Goal: Task Accomplishment & Management: Manage account settings

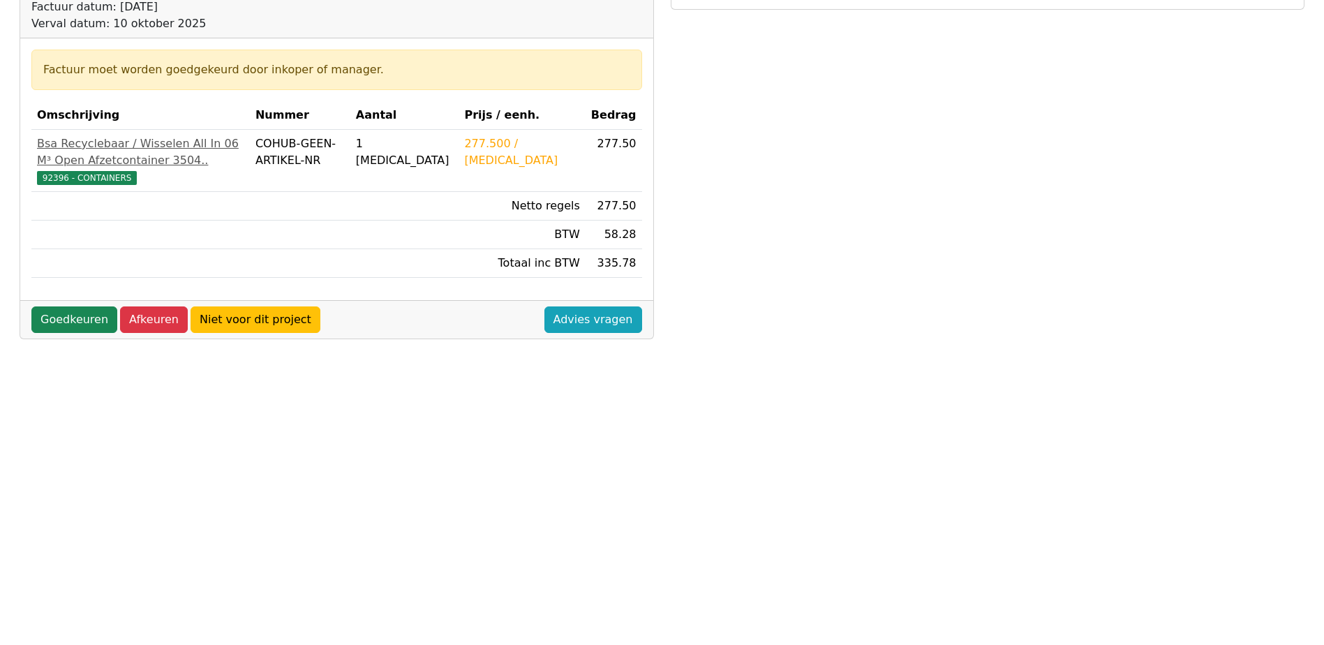
scroll to position [279, 0]
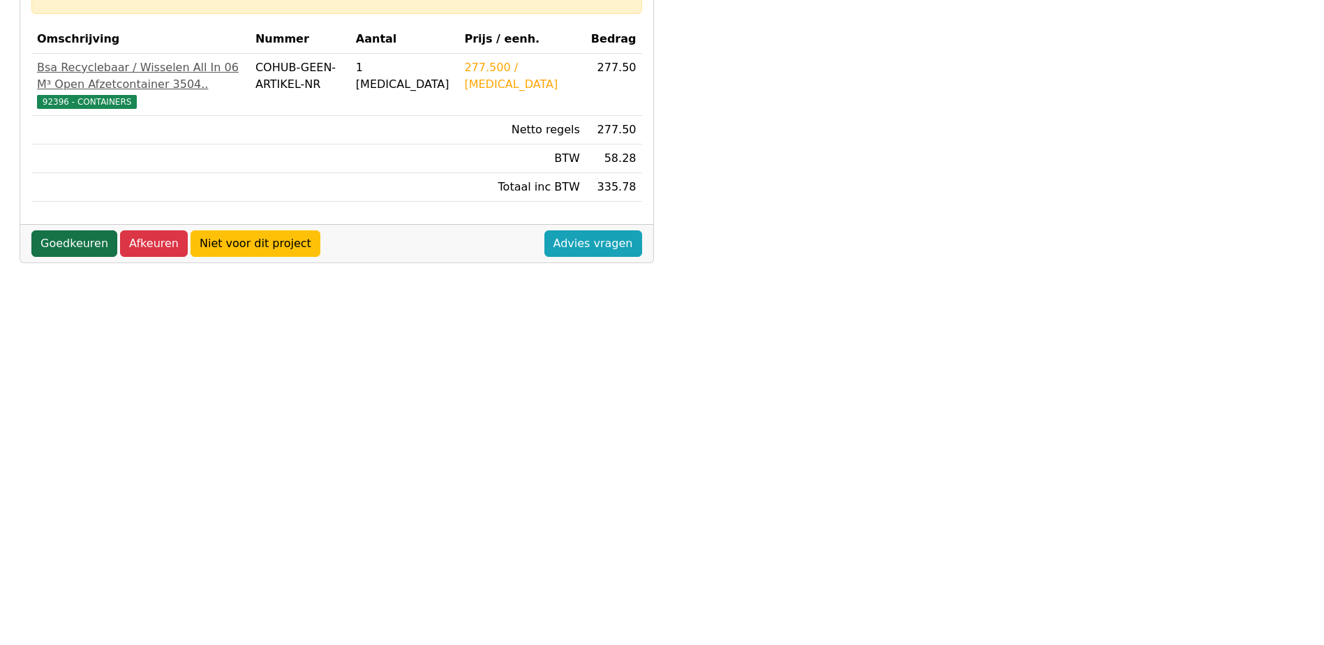
click at [69, 257] on link "Goedkeuren" at bounding box center [74, 243] width 86 height 27
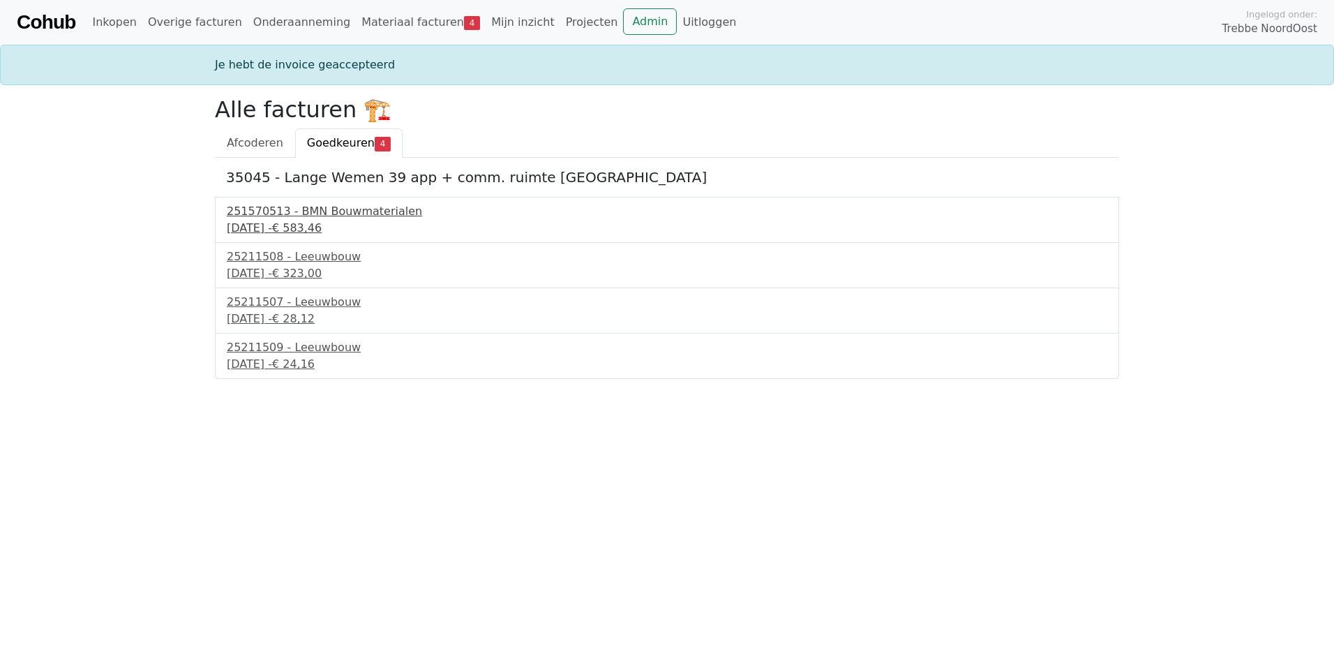
click at [312, 211] on div "251570513 - BMN Bouwmaterialen" at bounding box center [667, 211] width 881 height 17
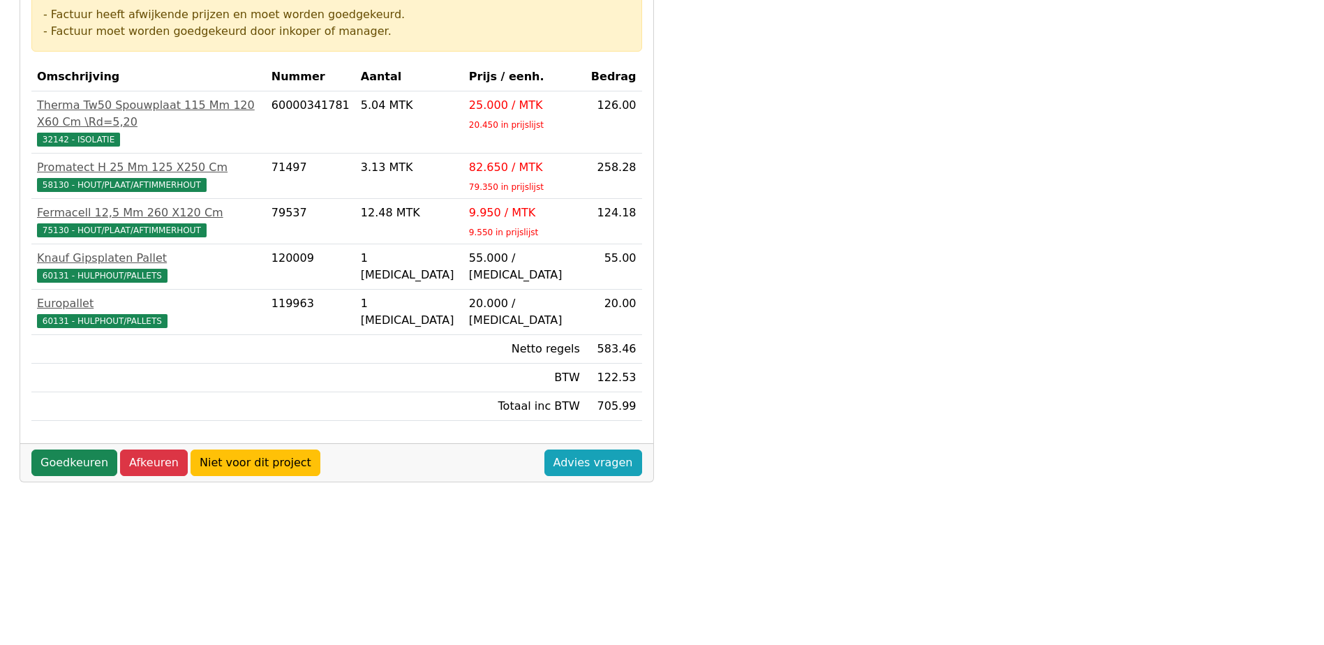
scroll to position [349, 0]
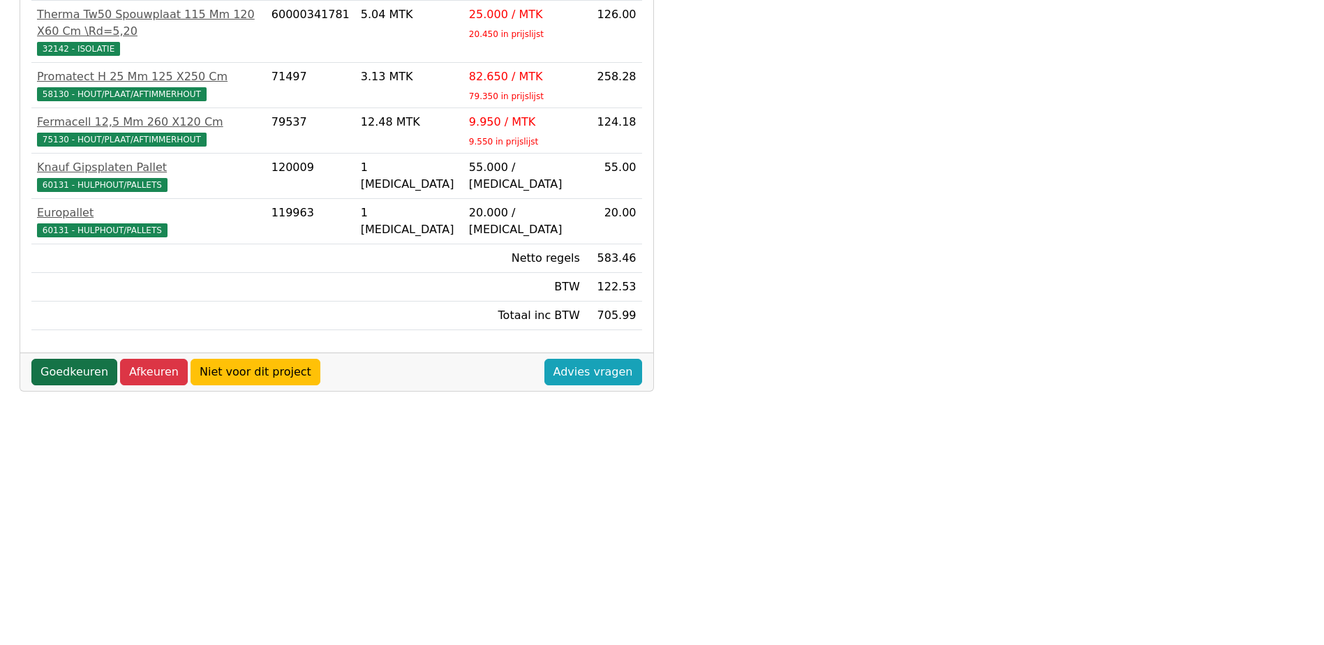
click at [66, 362] on link "Goedkeuren" at bounding box center [74, 372] width 86 height 27
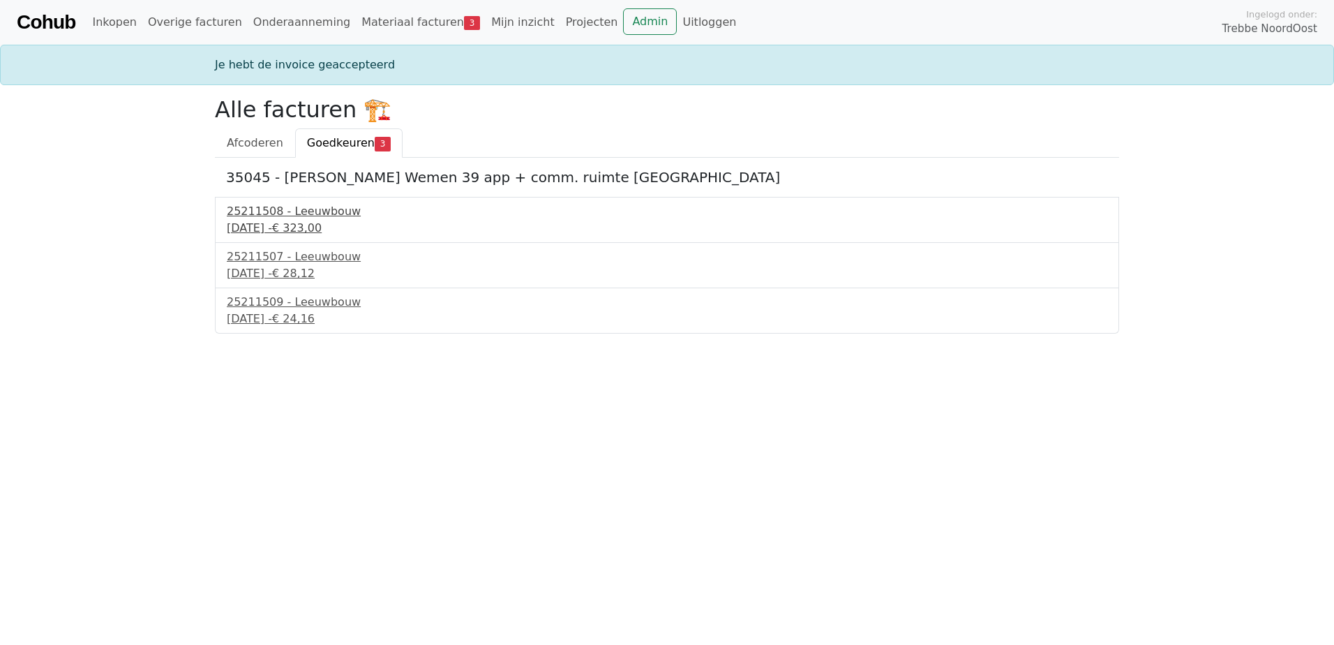
click at [276, 225] on div "10 september 2025 - € 323,00" at bounding box center [667, 228] width 881 height 17
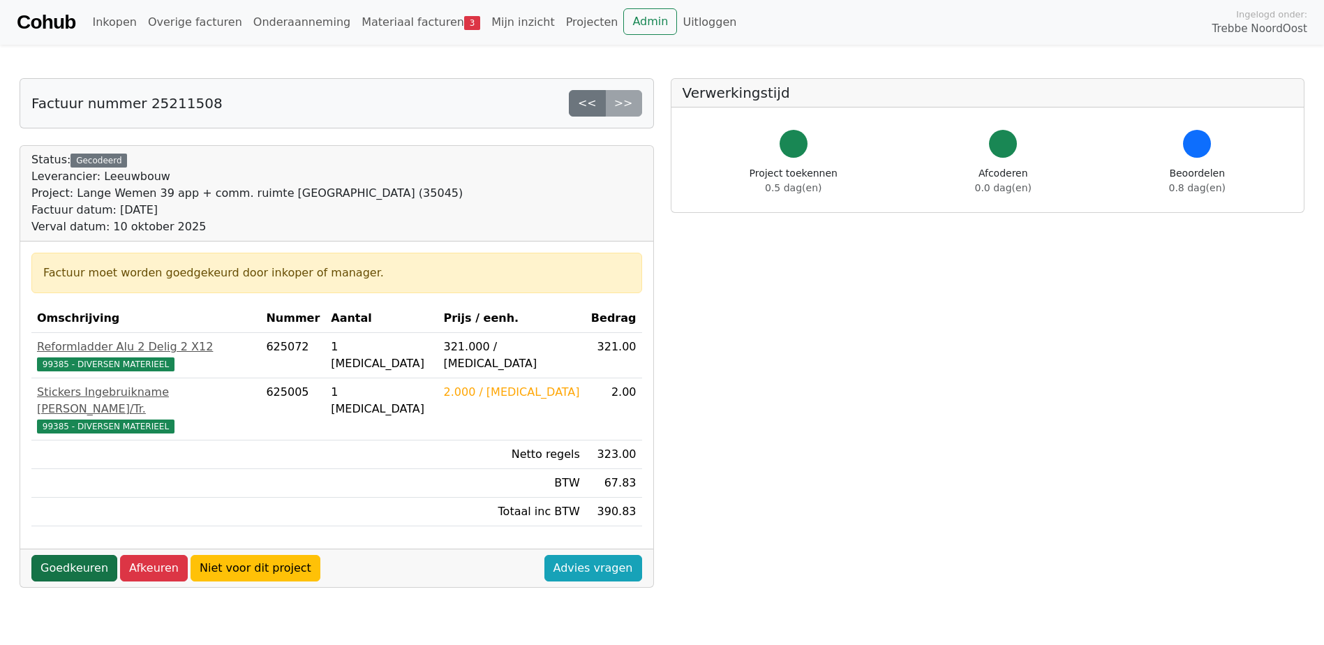
click at [77, 555] on link "Goedkeuren" at bounding box center [74, 568] width 86 height 27
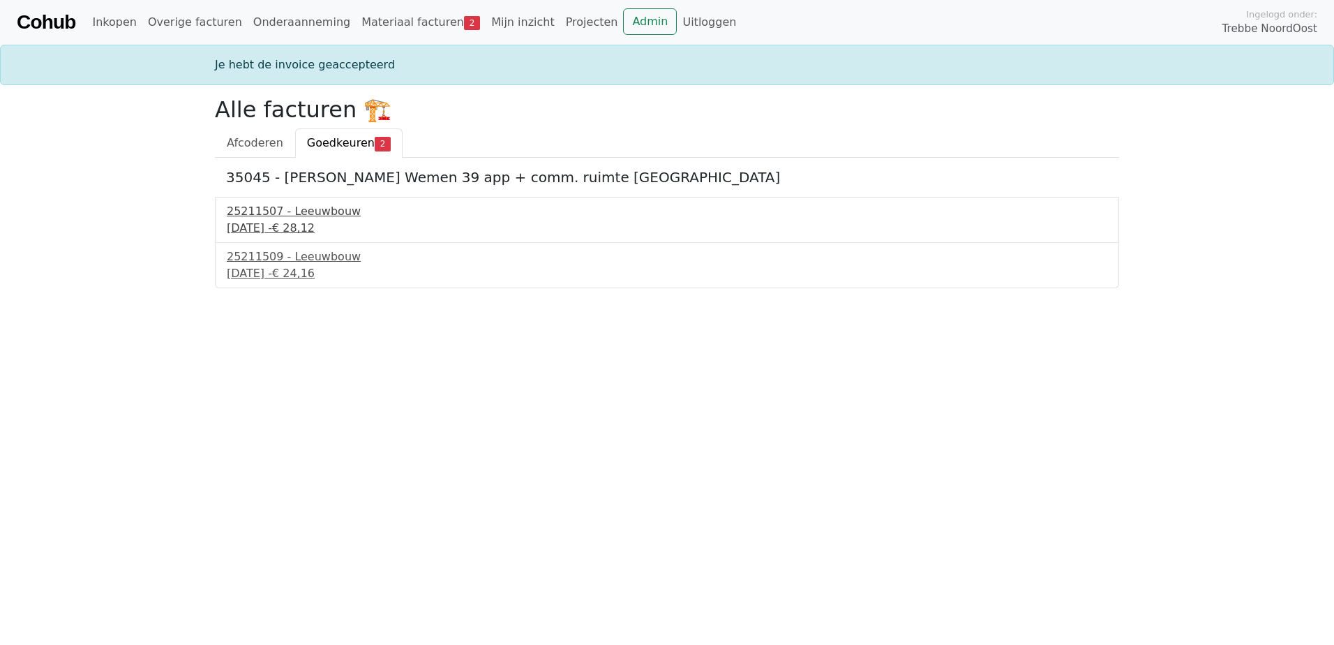
click at [271, 220] on div "[DATE] - € 28,12" at bounding box center [667, 228] width 881 height 17
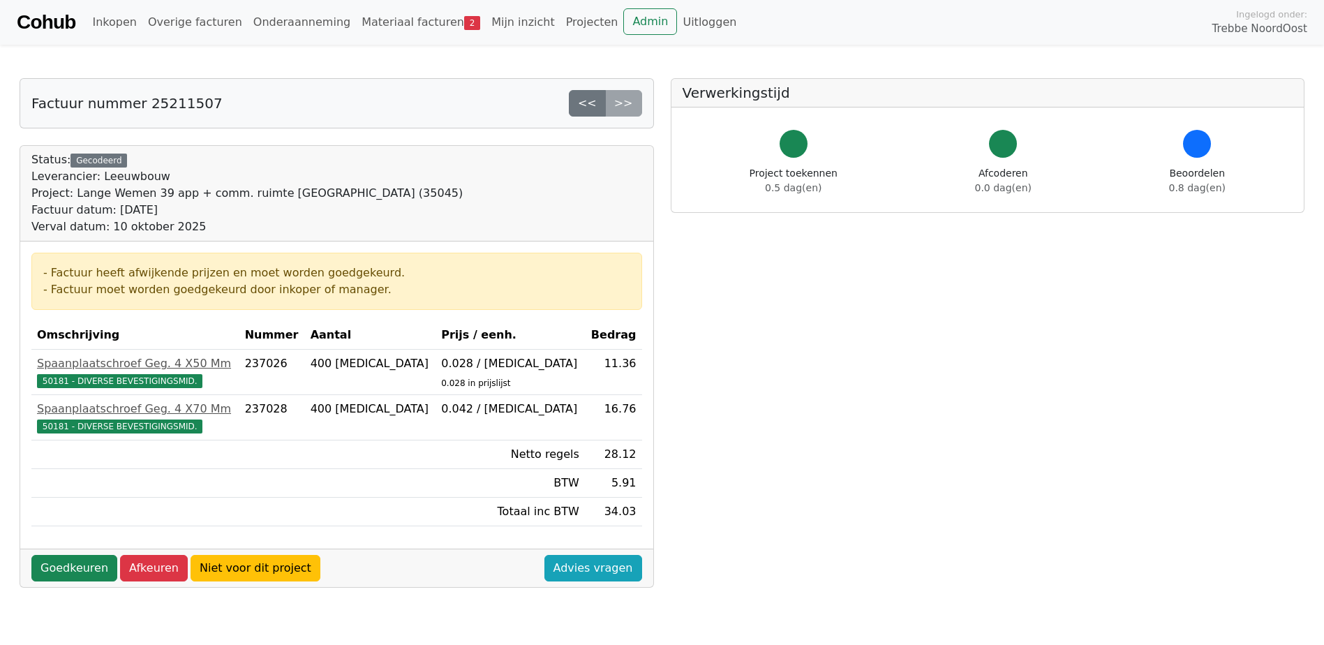
click at [47, 545] on div "- Factuur heeft afwijkende prijzen en moet worden goedgekeurd. - Factuur moet w…" at bounding box center [336, 394] width 633 height 307
click at [41, 587] on div "Status: Gecodeerd Leverancier: Leeuwbouw Project: Lange Wemen 39 app + comm. ru…" at bounding box center [337, 366] width 634 height 442
click at [57, 559] on link "Goedkeuren" at bounding box center [74, 568] width 86 height 27
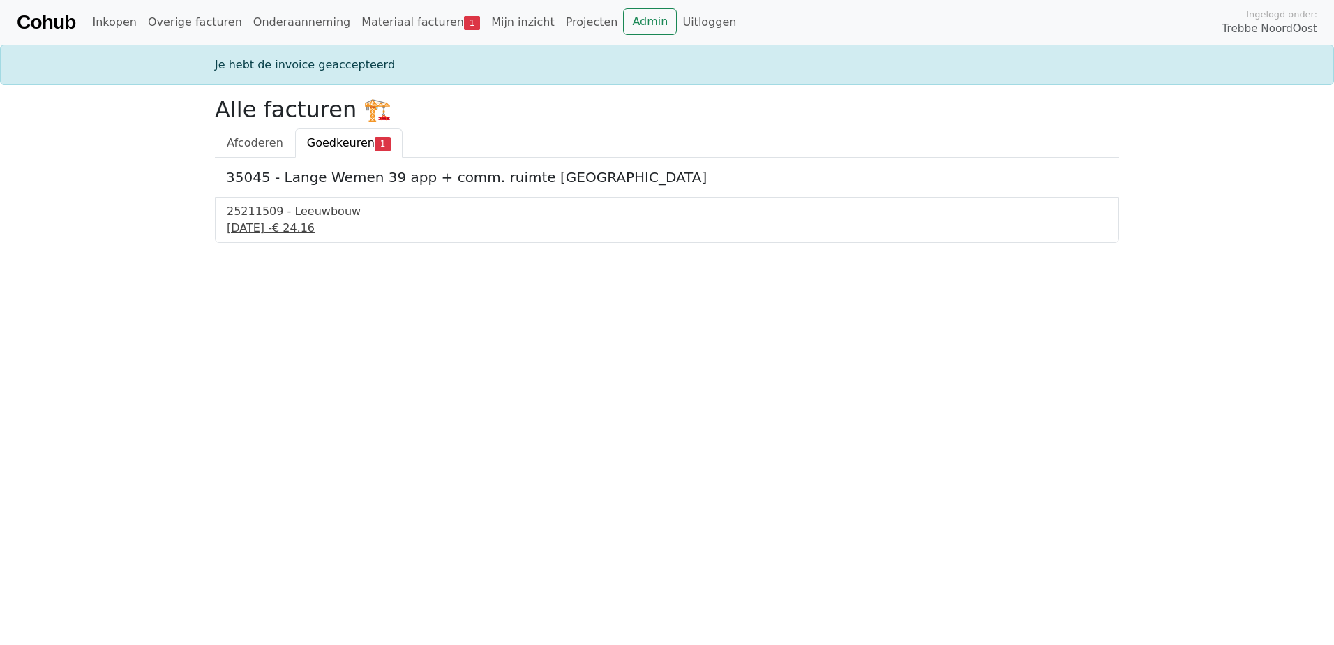
click at [291, 216] on div "25211509 - Leeuwbouw" at bounding box center [667, 211] width 881 height 17
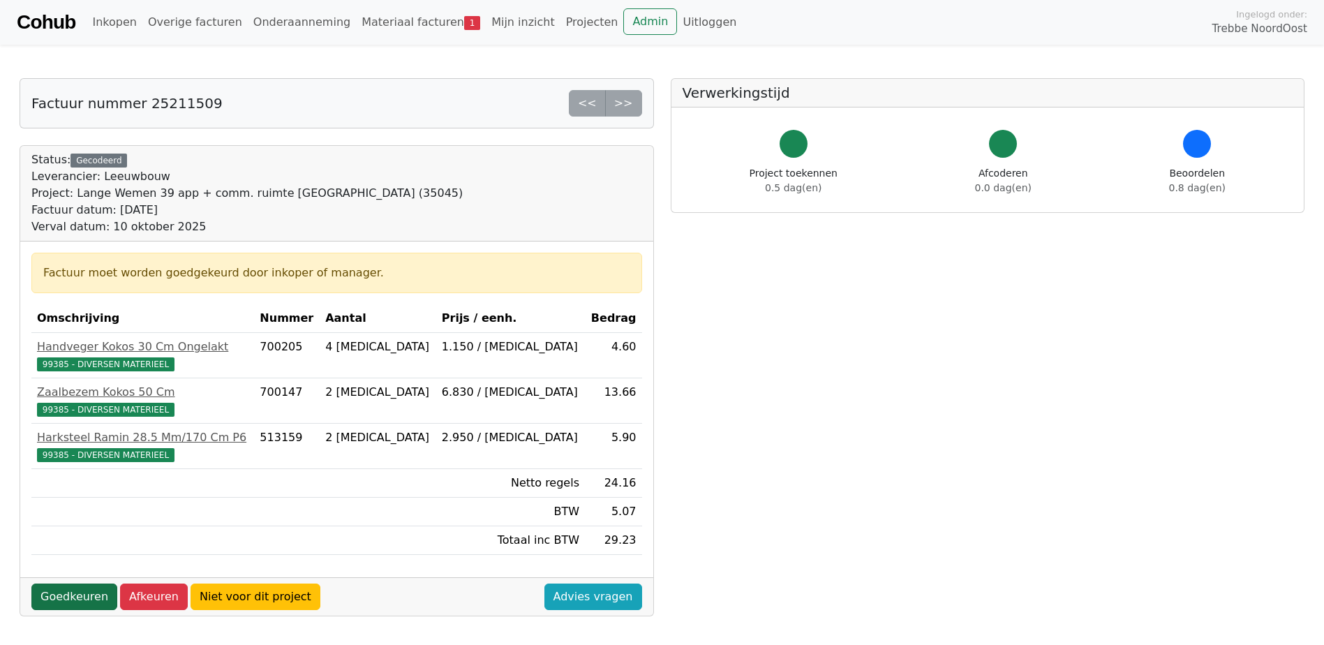
click at [82, 601] on link "Goedkeuren" at bounding box center [74, 596] width 86 height 27
